Goal: Transaction & Acquisition: Download file/media

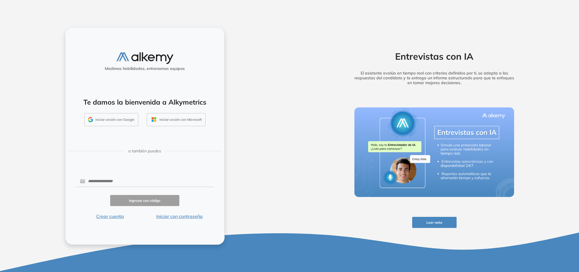
click at [118, 118] on button "Iniciar sesión con Google" at bounding box center [111, 119] width 54 height 13
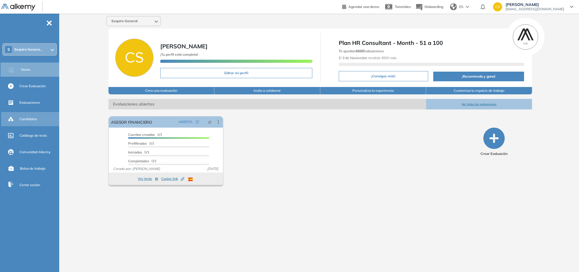
click at [31, 117] on span "Candidatos" at bounding box center [28, 119] width 18 height 5
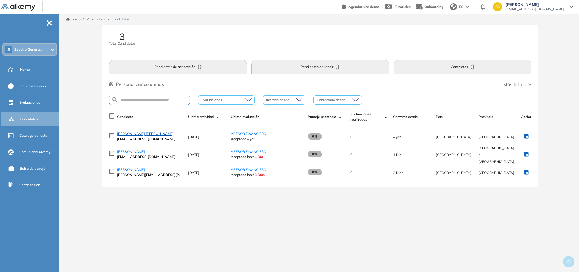
click at [151, 136] on span "[PERSON_NAME] [PERSON_NAME]" at bounding box center [145, 134] width 57 height 4
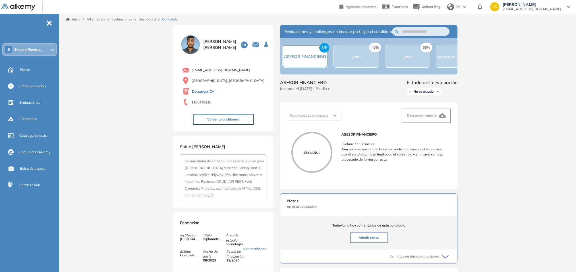
click at [210, 90] on link "Descargar CV" at bounding box center [203, 91] width 22 height 5
click at [39, 122] on div "Candidatos" at bounding box center [38, 119] width 39 height 10
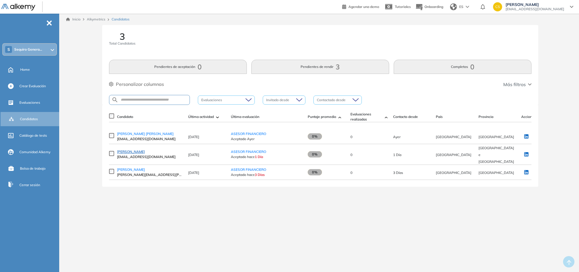
click at [143, 153] on link "[PERSON_NAME]" at bounding box center [149, 151] width 65 height 5
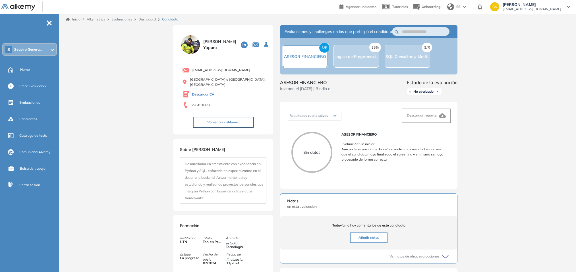
click at [208, 95] on link "Descargar CV" at bounding box center [203, 94] width 22 height 5
click at [33, 117] on span "Candidatos" at bounding box center [28, 119] width 18 height 5
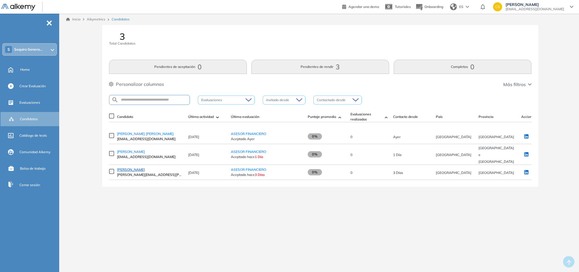
click at [138, 168] on span "[PERSON_NAME]" at bounding box center [131, 170] width 28 height 4
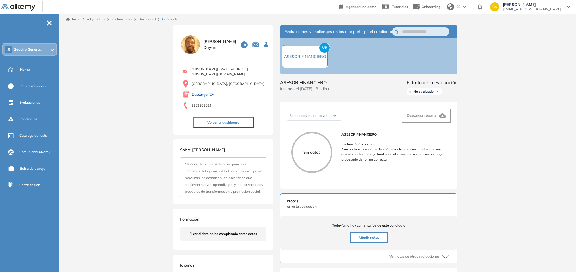
click at [204, 93] on link "Descargar CV" at bounding box center [203, 94] width 22 height 5
